Goal: Task Accomplishment & Management: Use online tool/utility

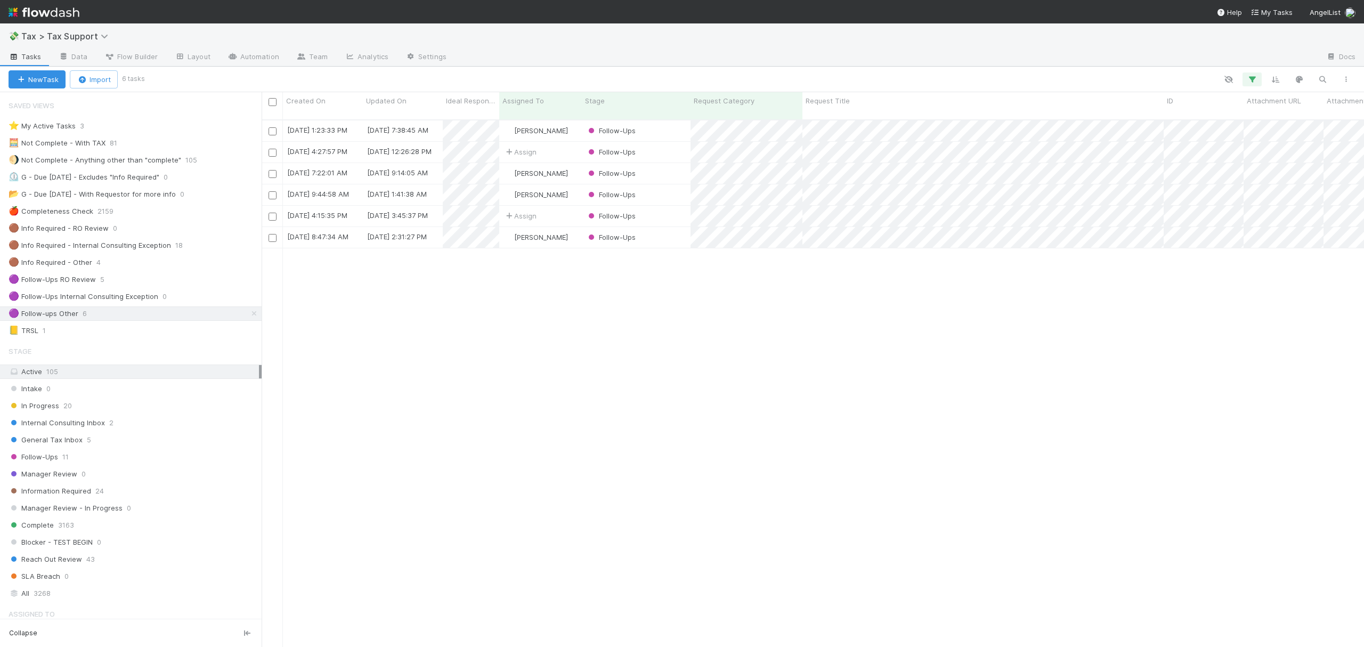
scroll to position [525, 1091]
click at [237, 317] on div "🟣 Follow-ups Other 6" at bounding box center [135, 313] width 253 height 13
drag, startPoint x: 243, startPoint y: 319, endPoint x: 212, endPoint y: 350, distance: 44.4
click at [249, 317] on icon at bounding box center [254, 313] width 11 height 7
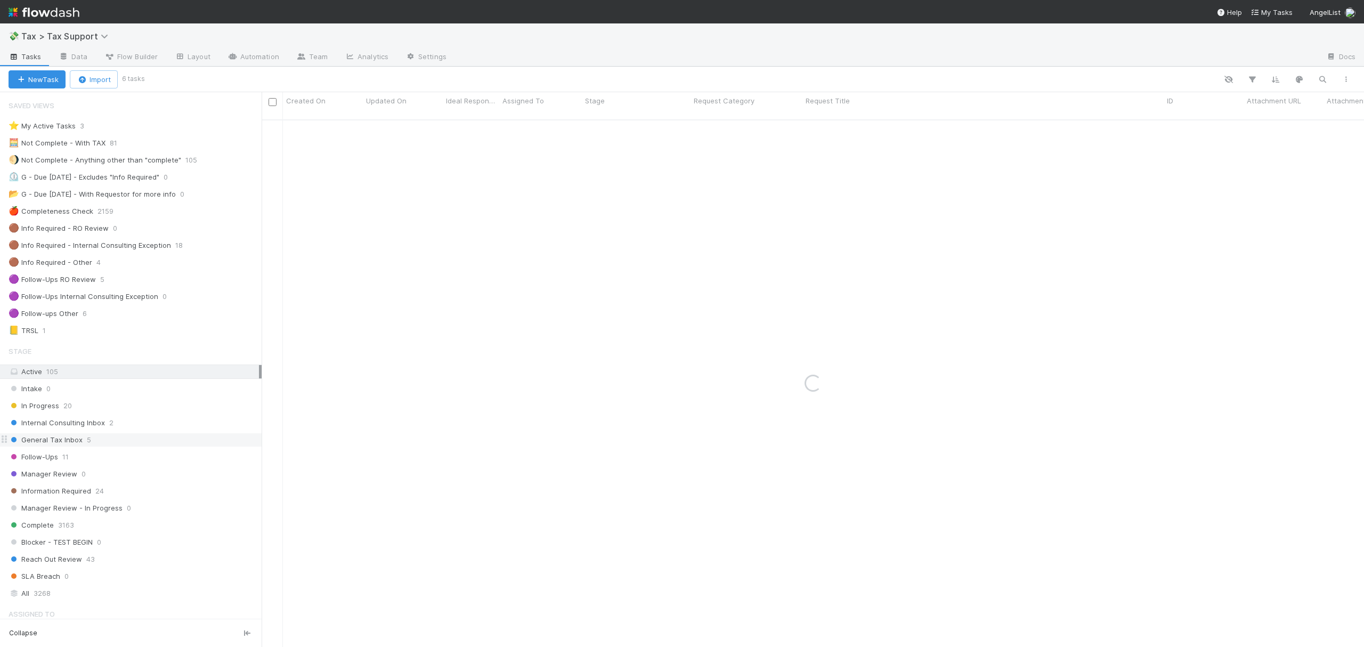
click at [145, 444] on div "General Tax Inbox 5" at bounding box center [135, 439] width 253 height 13
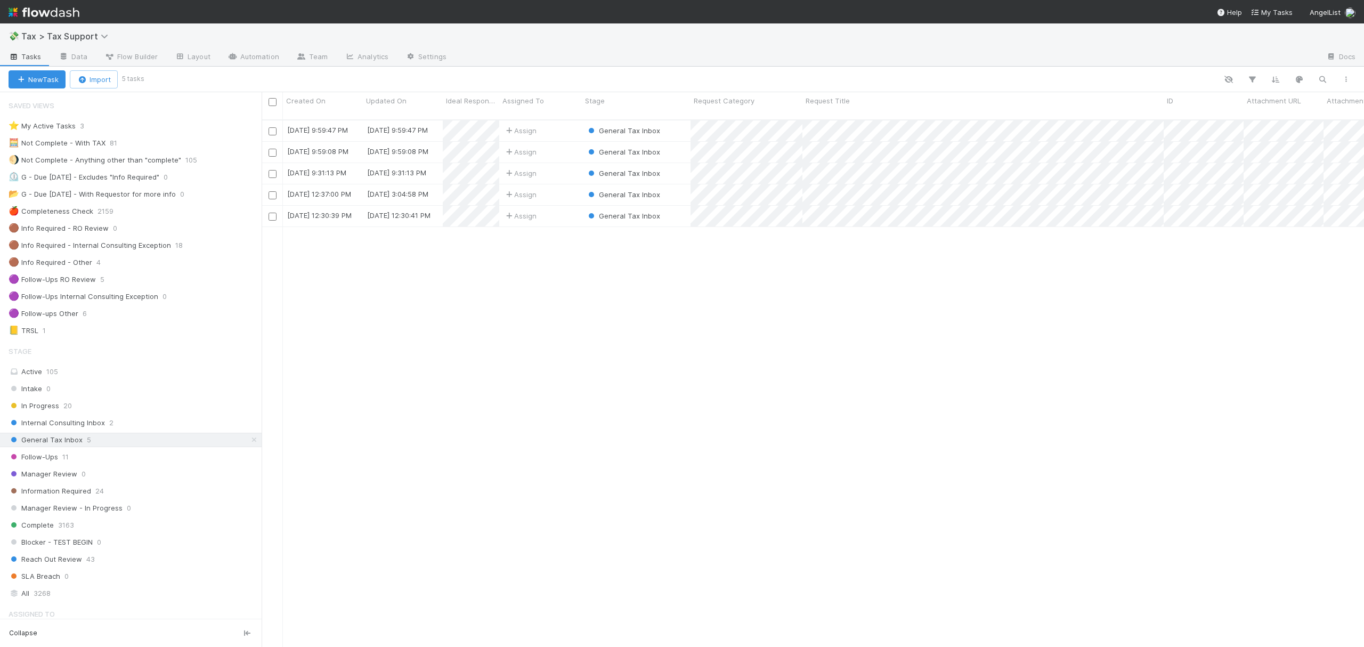
scroll to position [525, 1091]
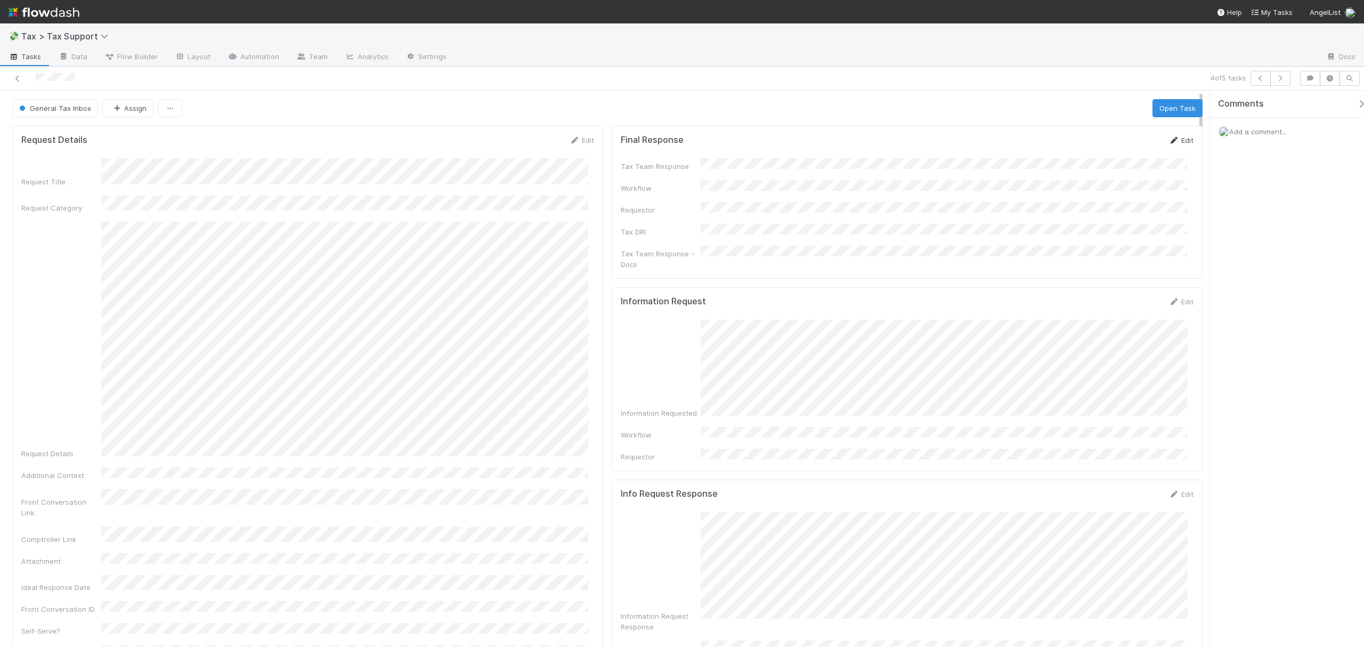
click at [1171, 141] on link "Edit" at bounding box center [1180, 140] width 25 height 9
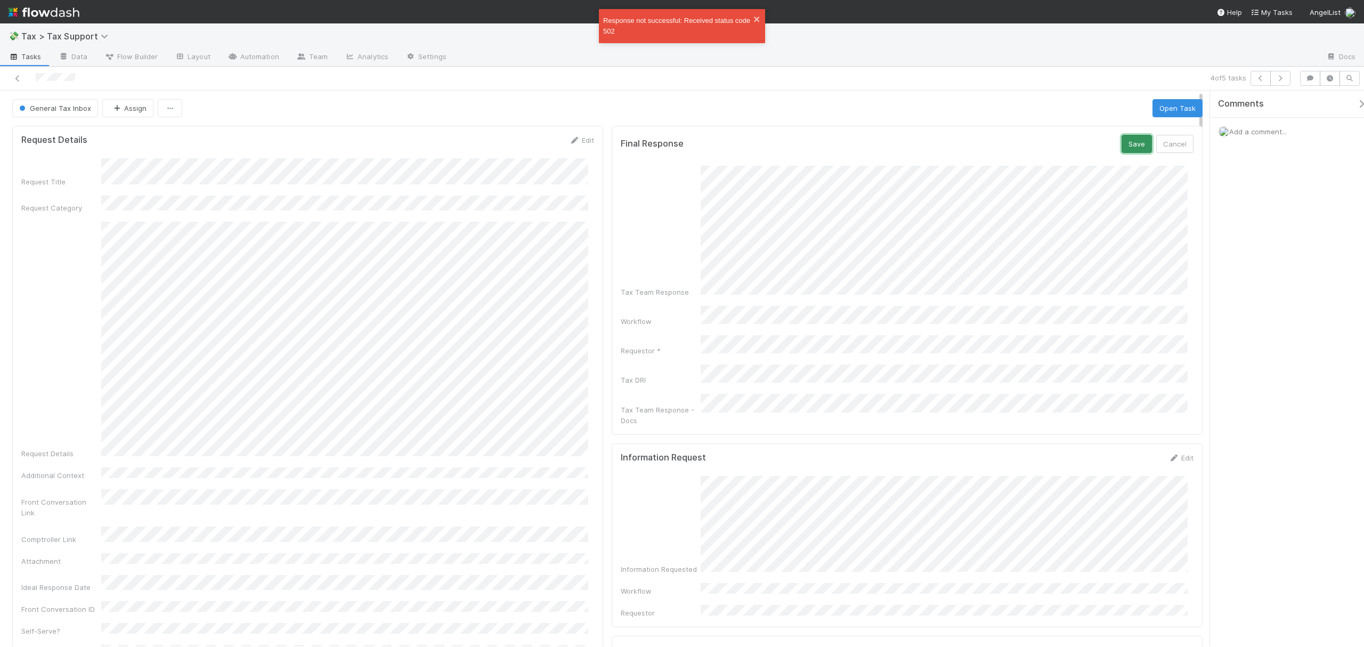
click at [1122, 147] on button "Save" at bounding box center [1136, 144] width 30 height 18
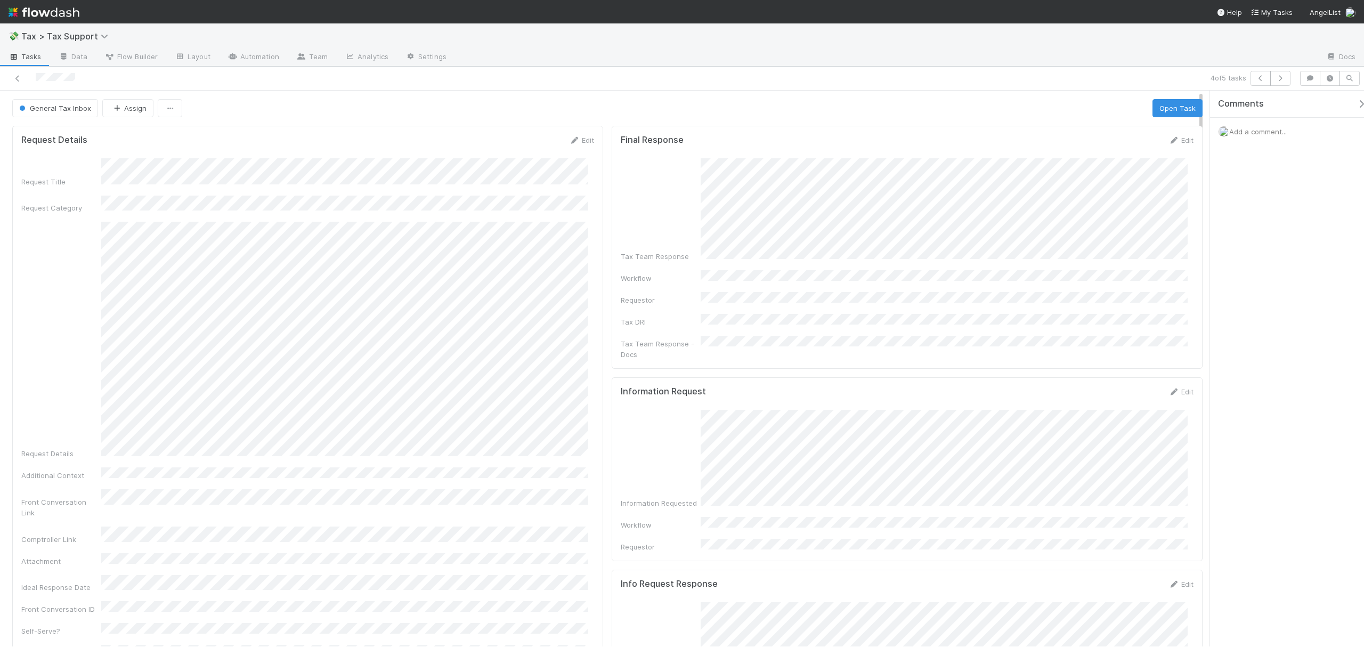
drag, startPoint x: 1175, startPoint y: 139, endPoint x: 1143, endPoint y: 148, distance: 33.1
click at [1175, 139] on link "Edit" at bounding box center [1180, 140] width 25 height 9
click at [1185, 331] on div "Final Response Save Cancel Tax Team Response Workflow Requestor * Tax DRI Tax T…" at bounding box center [906, 293] width 591 height 334
click at [1121, 150] on button "Save" at bounding box center [1136, 144] width 30 height 18
click at [1175, 139] on link "Edit" at bounding box center [1180, 140] width 25 height 9
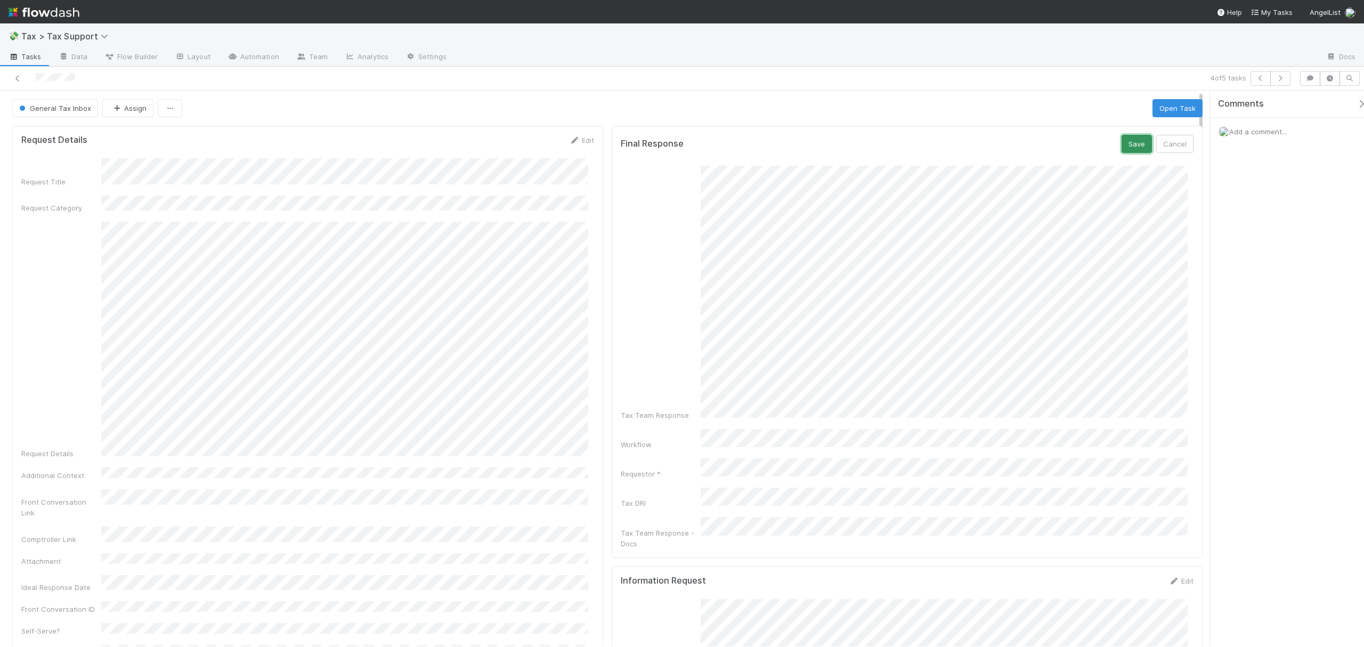
click at [1121, 151] on button "Save" at bounding box center [1136, 144] width 30 height 18
click at [1152, 109] on button "Open Task" at bounding box center [1177, 108] width 50 height 18
click at [113, 103] on button "Assign" at bounding box center [127, 108] width 51 height 18
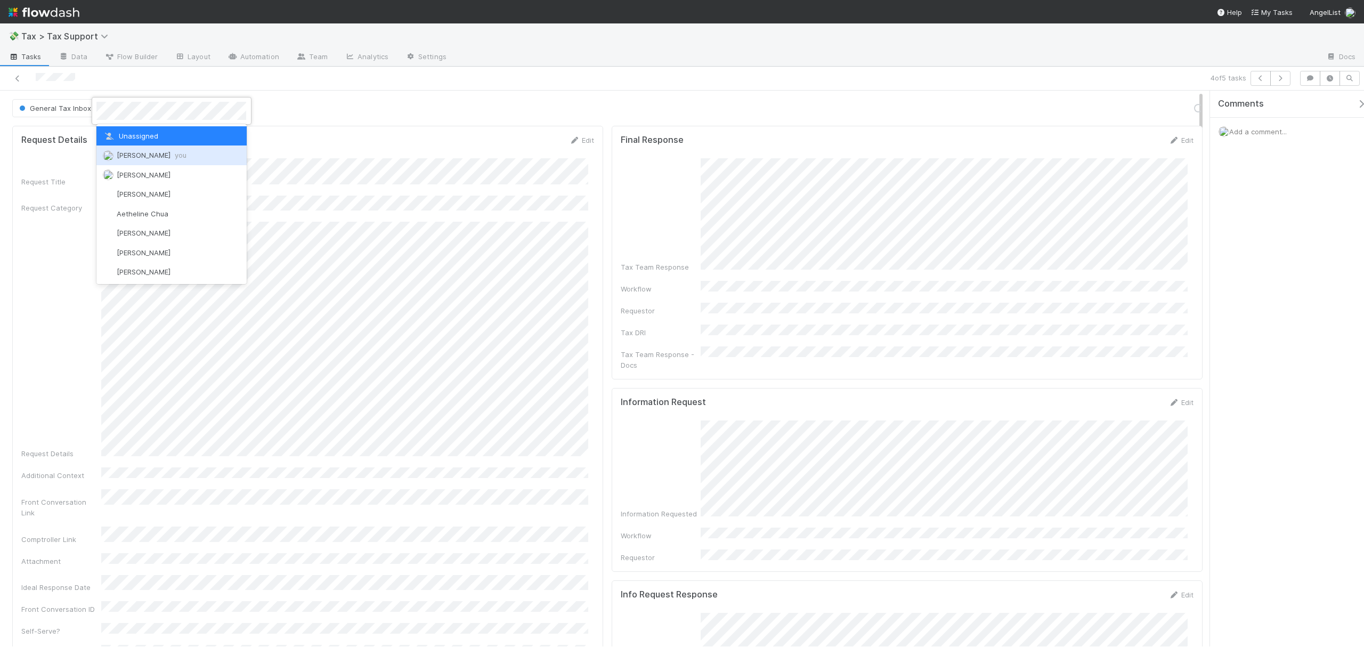
click at [138, 150] on div "[PERSON_NAME] you" at bounding box center [171, 154] width 150 height 19
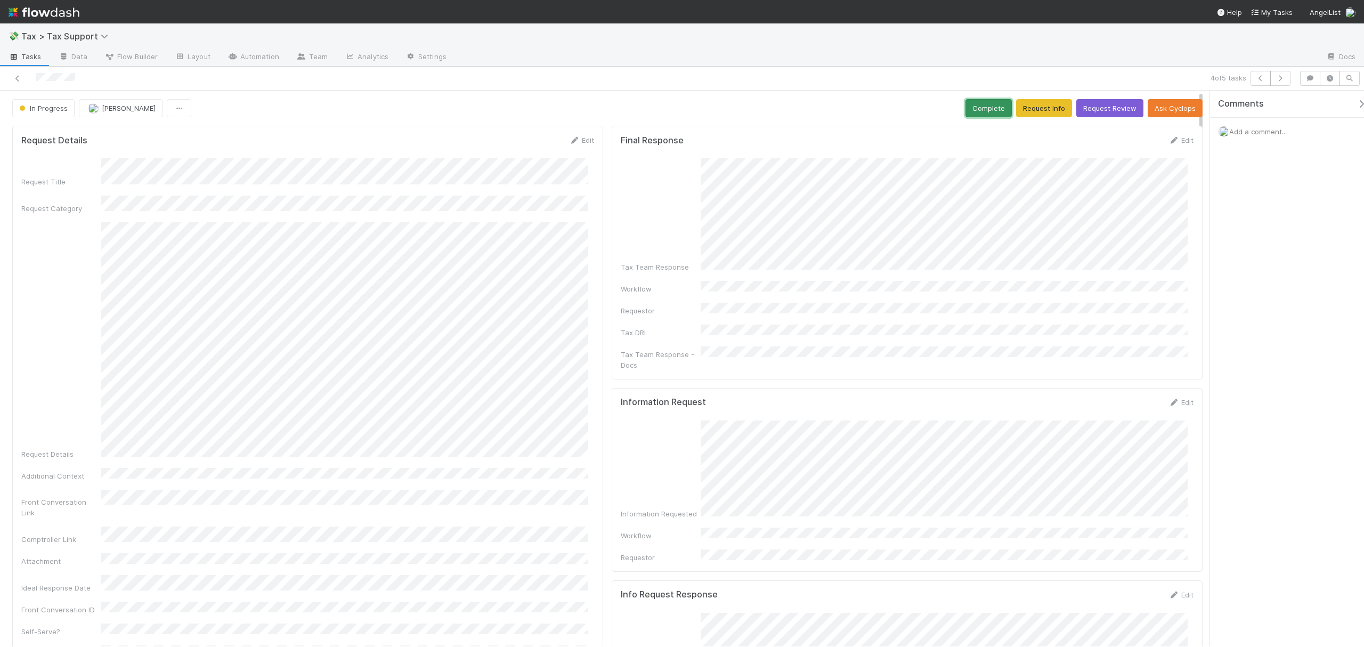
click at [966, 109] on button "Complete" at bounding box center [988, 108] width 46 height 18
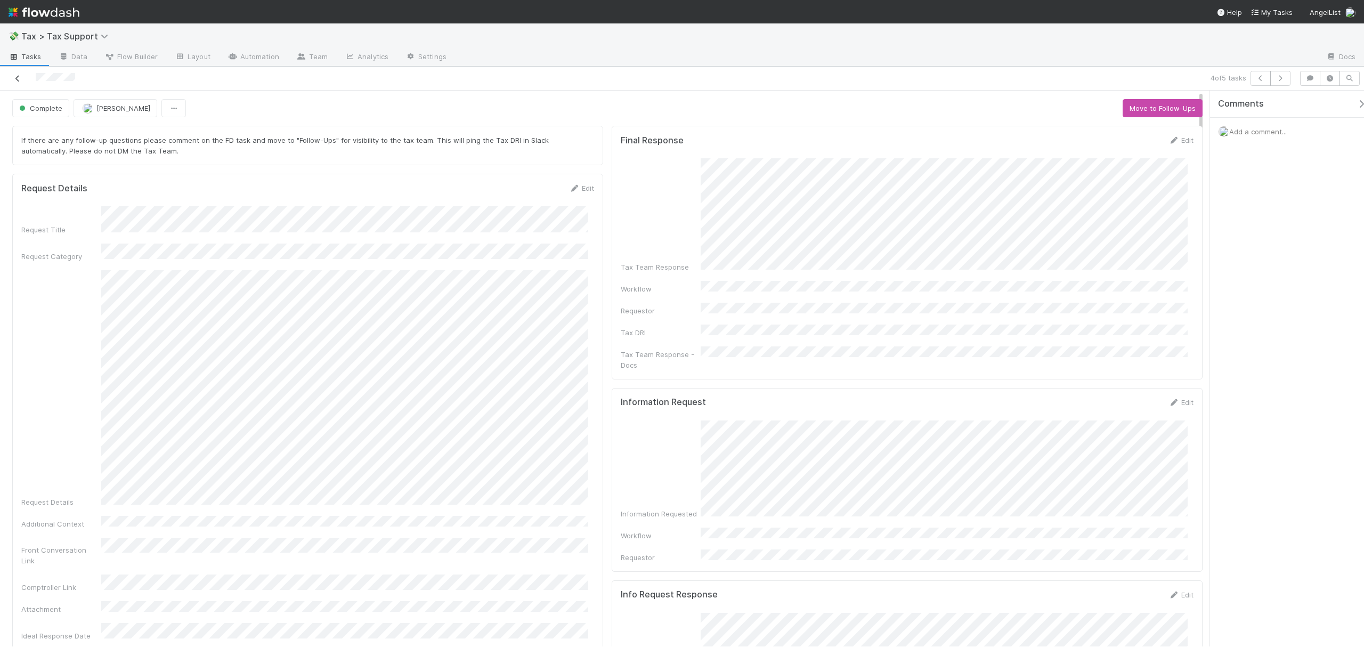
click at [15, 74] on link at bounding box center [17, 78] width 11 height 11
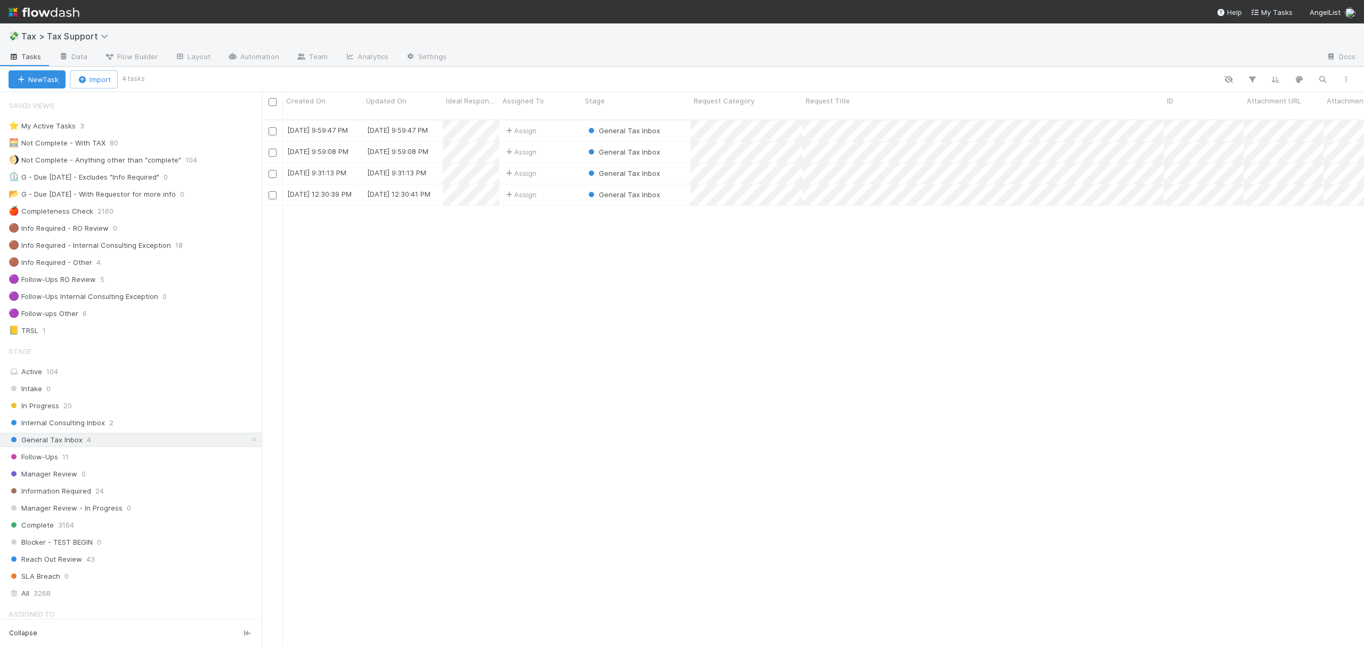
scroll to position [525, 1091]
click at [668, 384] on div "8/18/25, 9:59:47 PM 8/18/25, 9:59:47 PM Assign General Tax Inbox 0 0 0 0 1 0 0 …" at bounding box center [813, 387] width 1102 height 535
click at [847, 327] on div "[DATE] 4:09:57 PM [DATE] 4:10:01 PM Assign General Tax Inbox 0 0 0 0 0 0 0 0 0 …" at bounding box center [813, 387] width 1102 height 535
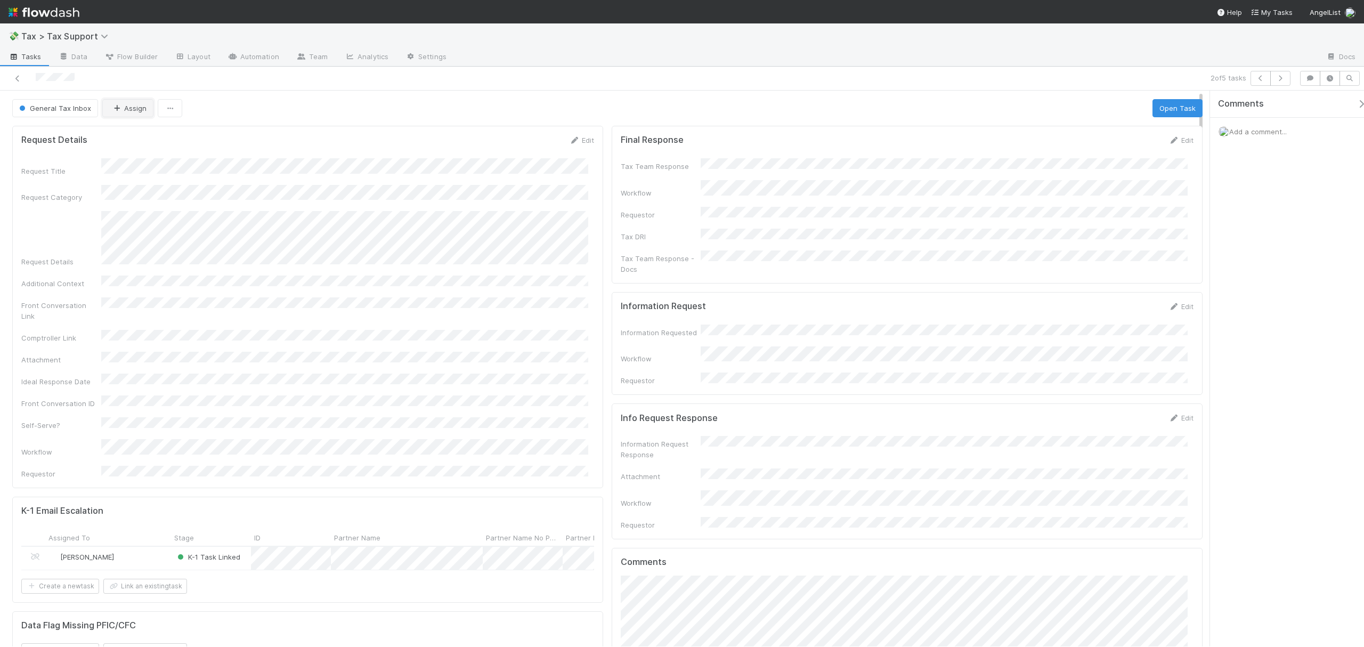
click at [119, 109] on icon "button" at bounding box center [116, 108] width 11 height 7
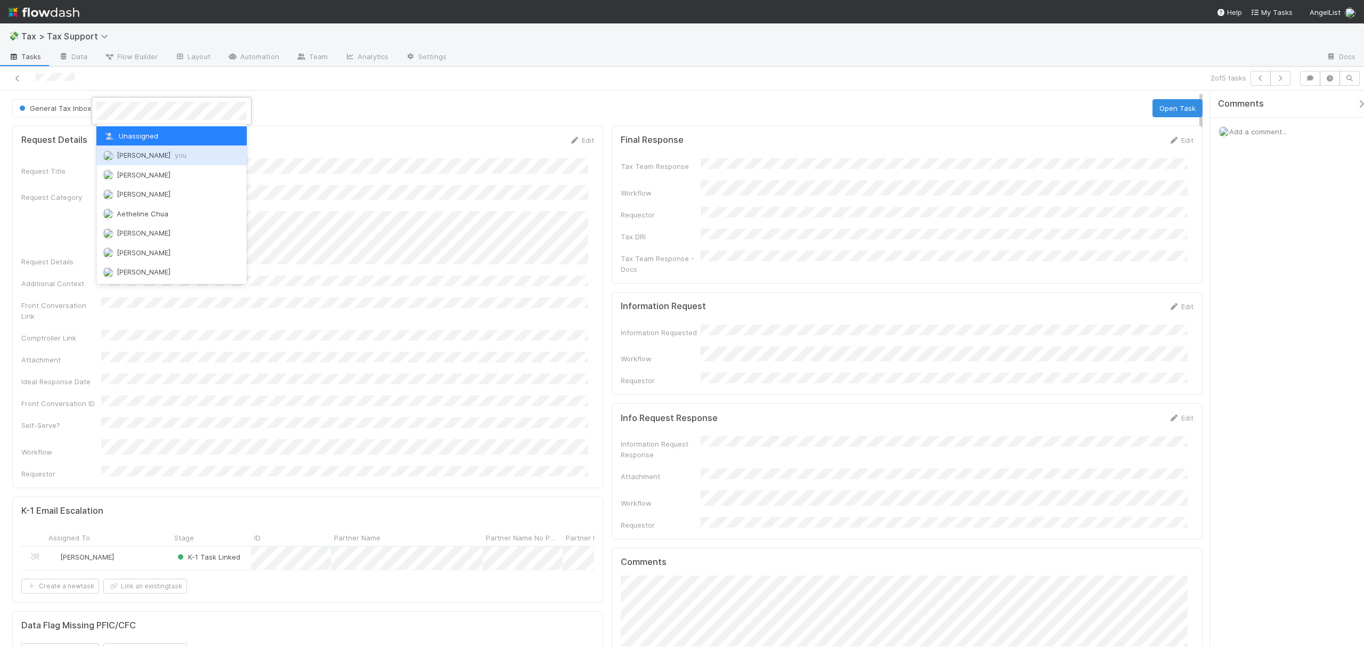
click at [132, 160] on div "[PERSON_NAME] you" at bounding box center [171, 154] width 150 height 19
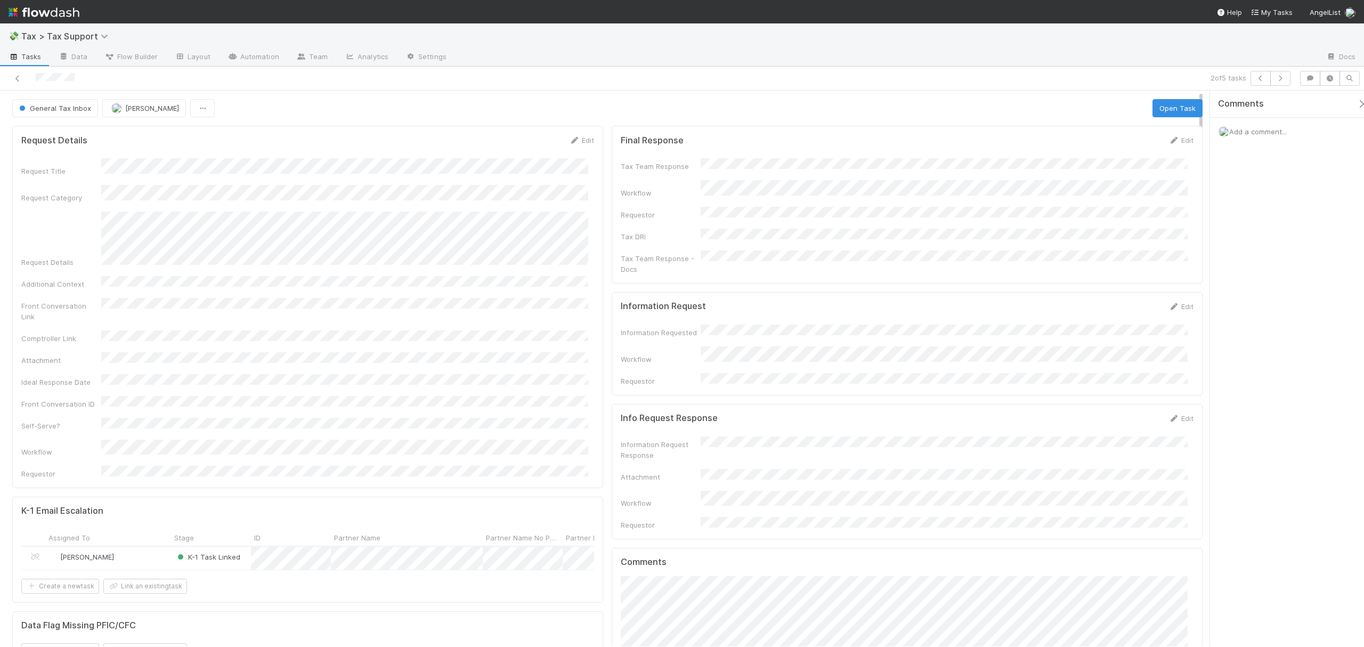
click at [382, 88] on div "2 of 5 tasks" at bounding box center [682, 79] width 1364 height 24
